Goal: Task Accomplishment & Management: Use online tool/utility

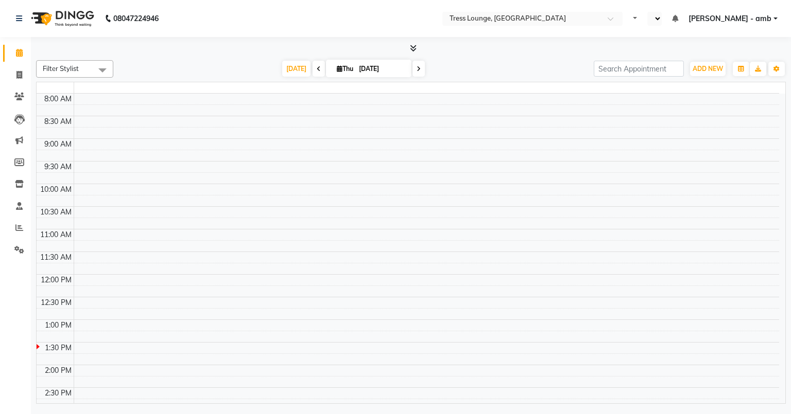
select select "en"
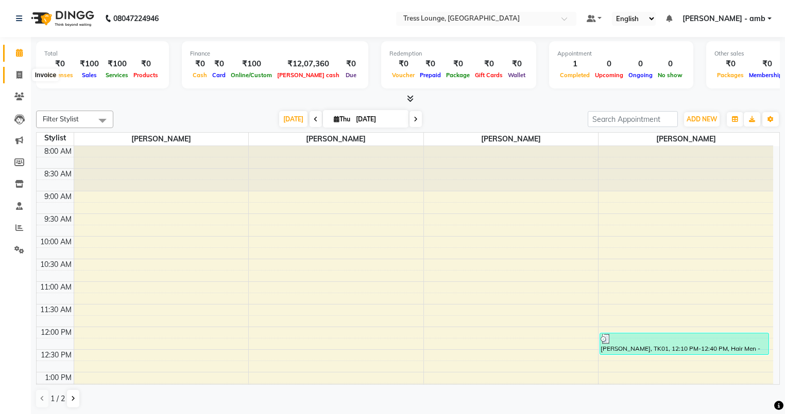
click at [19, 74] on icon at bounding box center [19, 75] width 6 height 8
select select "service"
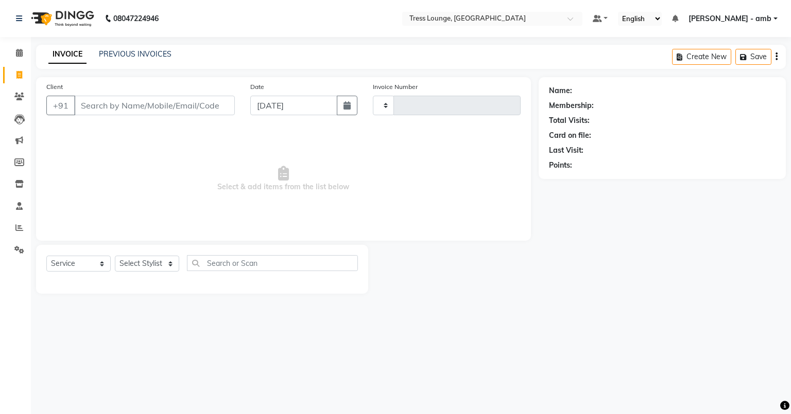
type input "0689"
select select "5899"
click at [113, 50] on link "PREVIOUS INVOICES" at bounding box center [135, 53] width 73 height 9
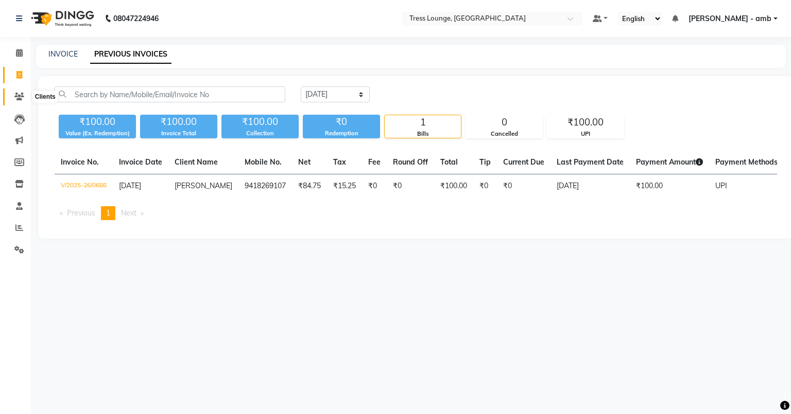
click at [16, 97] on icon at bounding box center [19, 97] width 10 height 8
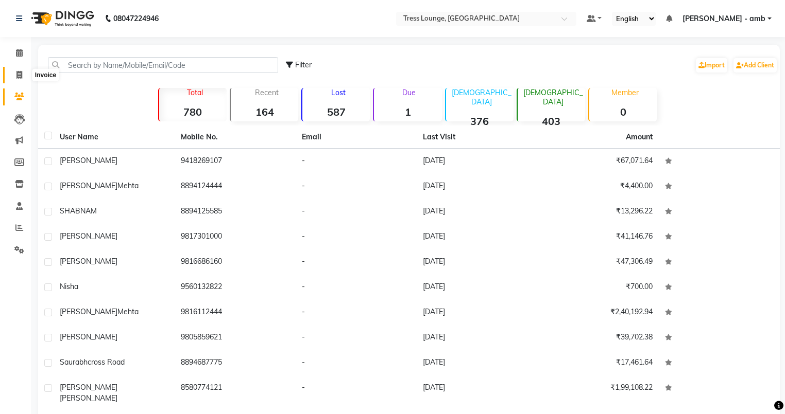
click at [19, 76] on icon at bounding box center [19, 75] width 6 height 8
select select "service"
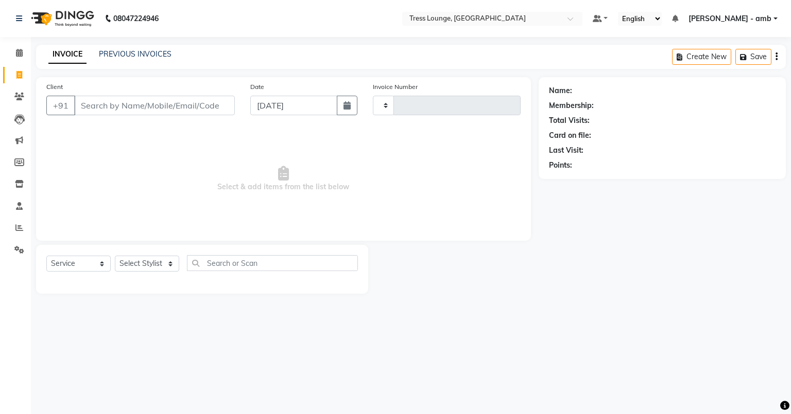
type input "0689"
select select "5899"
click at [120, 56] on link "PREVIOUS INVOICES" at bounding box center [135, 53] width 73 height 9
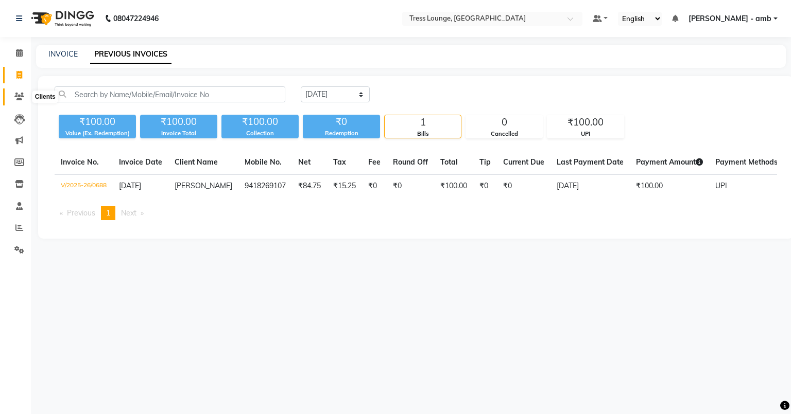
click at [21, 94] on icon at bounding box center [19, 97] width 10 height 8
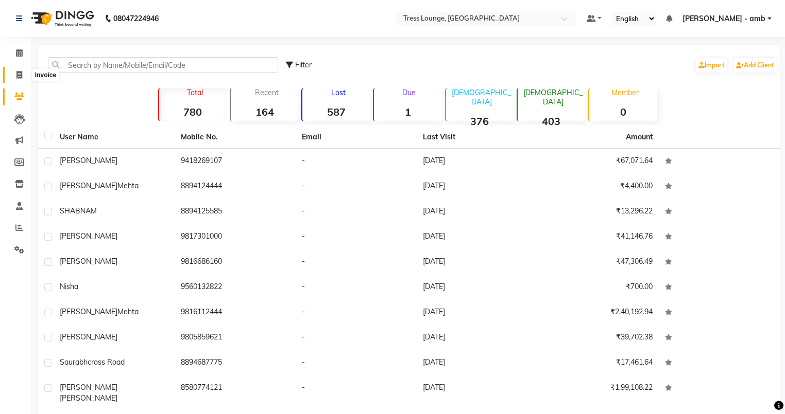
click at [18, 77] on icon at bounding box center [19, 75] width 6 height 8
select select "service"
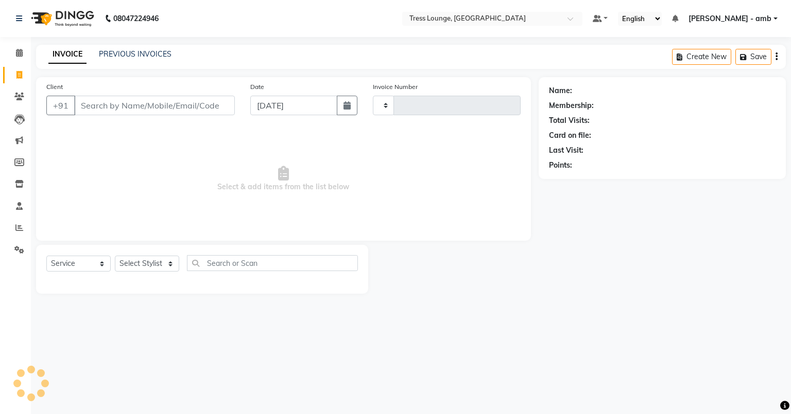
type input "0689"
select select "5899"
click at [123, 52] on link "PREVIOUS INVOICES" at bounding box center [135, 53] width 73 height 9
